Goal: Navigation & Orientation: Find specific page/section

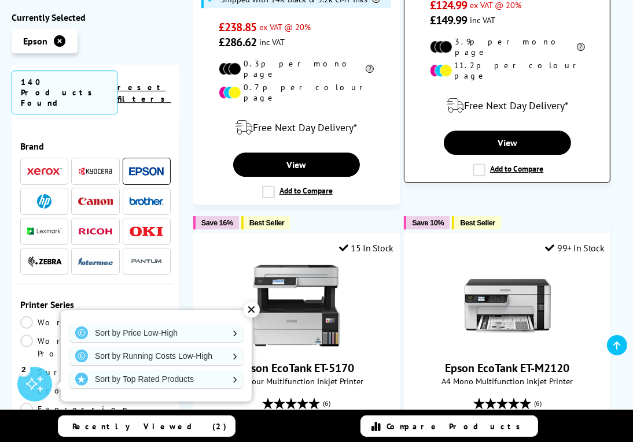
scroll to position [2891, 0]
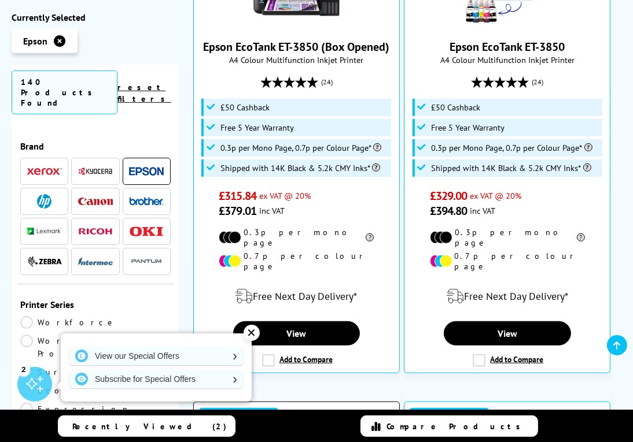
scroll to position [636, 0]
